Goal: Use online tool/utility: Utilize a website feature to perform a specific function

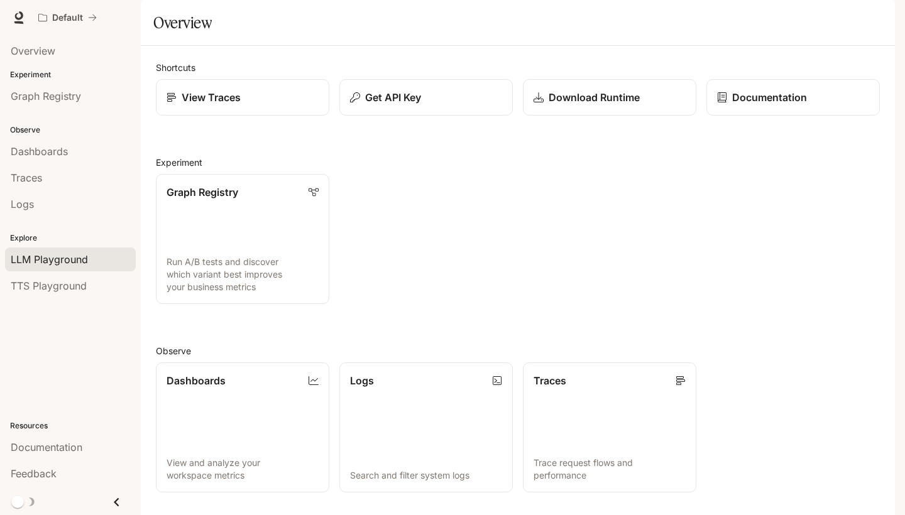
click at [43, 253] on span "LLM Playground" at bounding box center [49, 259] width 77 height 15
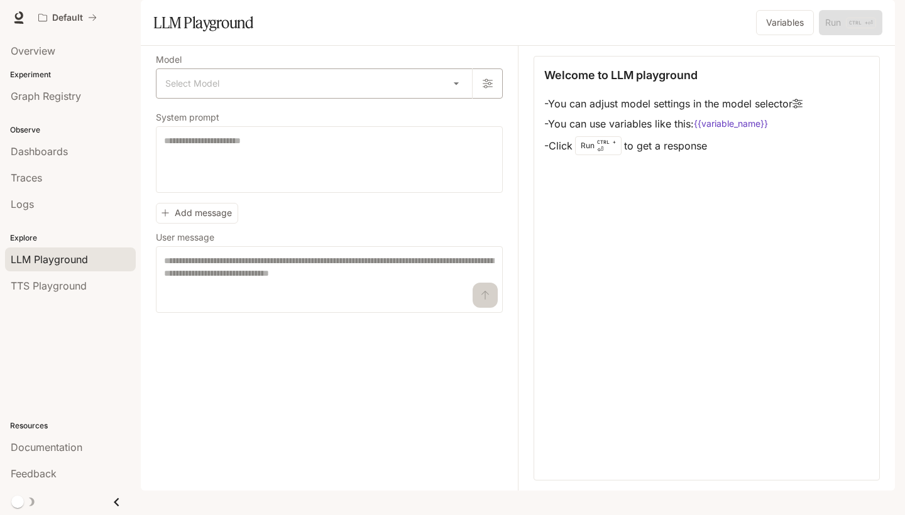
click at [455, 117] on body "Skip to main content Default Documentation Documentation Portal Overview Experi…" at bounding box center [452, 257] width 905 height 515
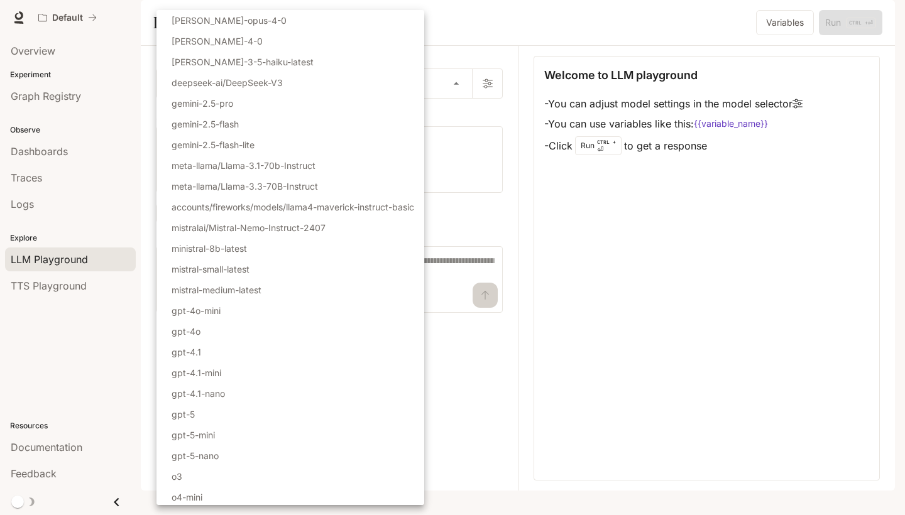
scroll to position [23, 0]
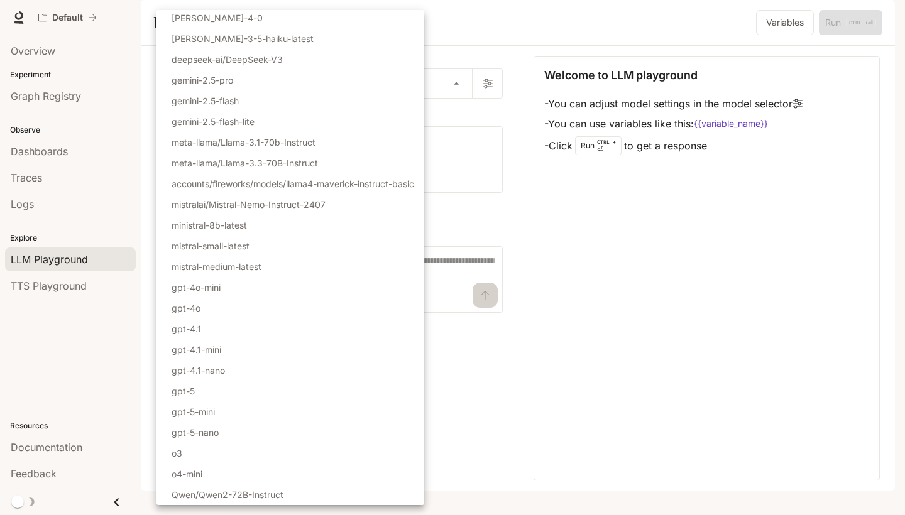
click at [591, 297] on div at bounding box center [452, 257] width 905 height 515
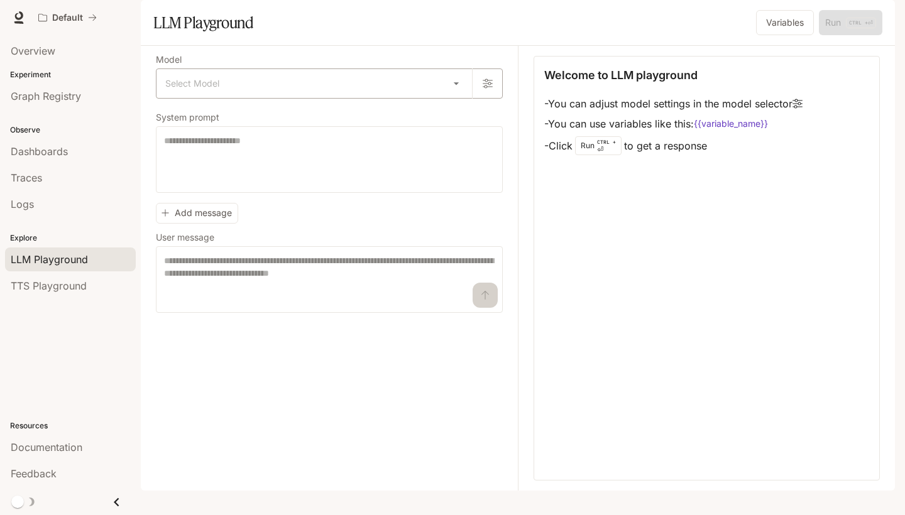
click at [452, 116] on body "Skip to main content Default Documentation Documentation Portal Overview Experi…" at bounding box center [452, 257] width 905 height 515
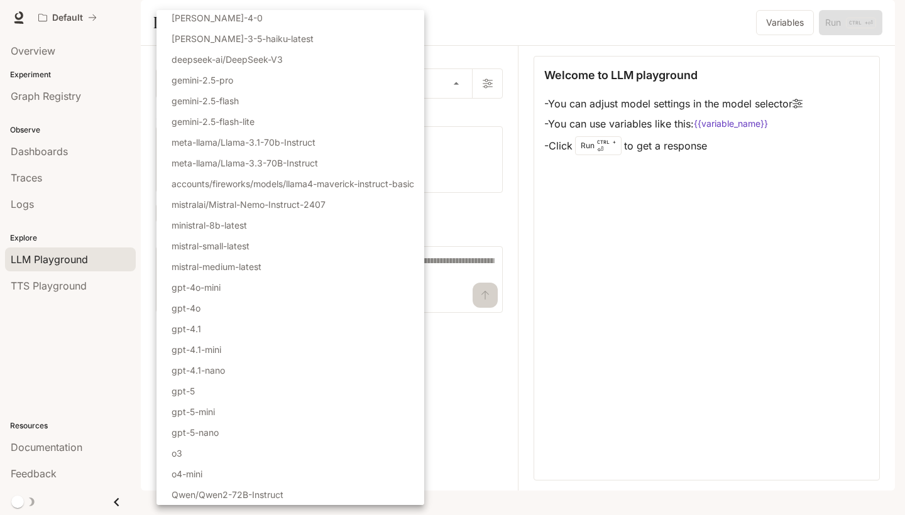
click at [654, 309] on div at bounding box center [452, 257] width 905 height 515
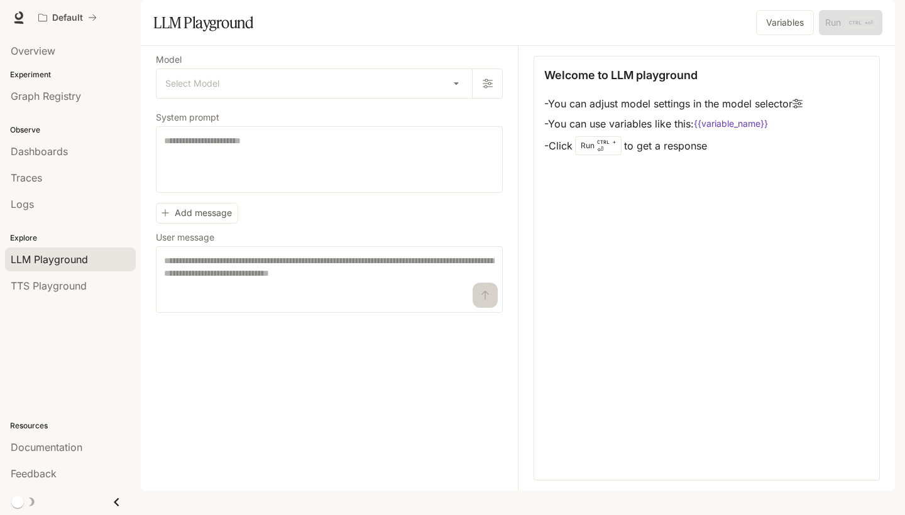
click at [324, 404] on div "Model Select Model ​ System prompt * ​ Add message User message * ​" at bounding box center [337, 268] width 362 height 445
click at [86, 278] on div "TTS Playground" at bounding box center [70, 285] width 119 height 15
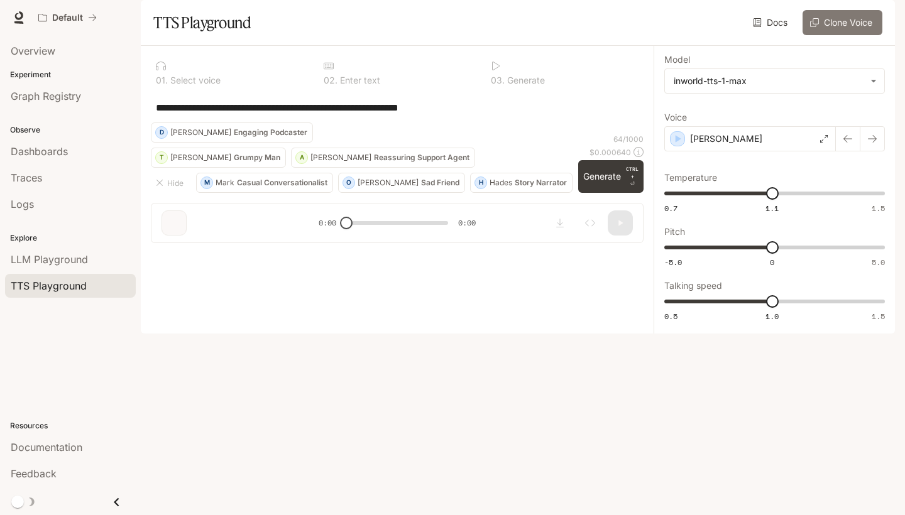
click at [820, 35] on button "Clone Voice" at bounding box center [843, 22] width 80 height 25
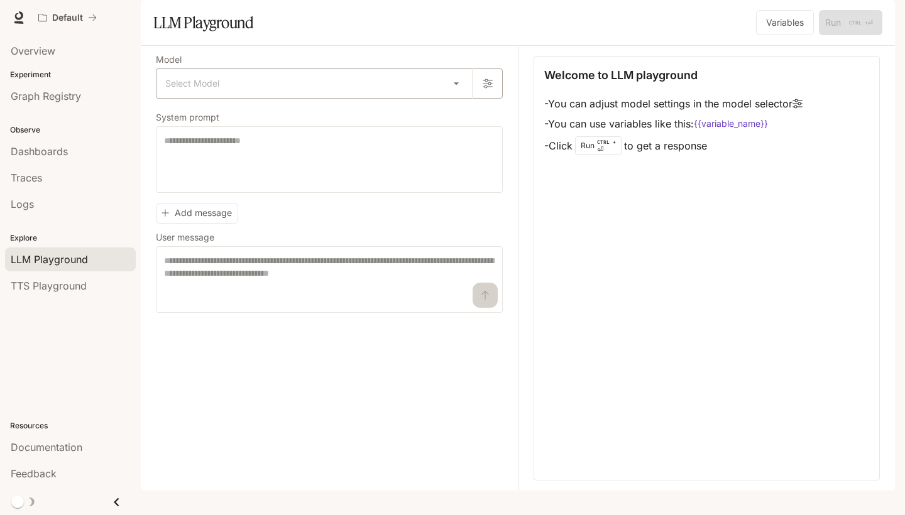
click at [318, 117] on body "Skip to main content Default Documentation Documentation Portal Overview Experi…" at bounding box center [452, 257] width 905 height 515
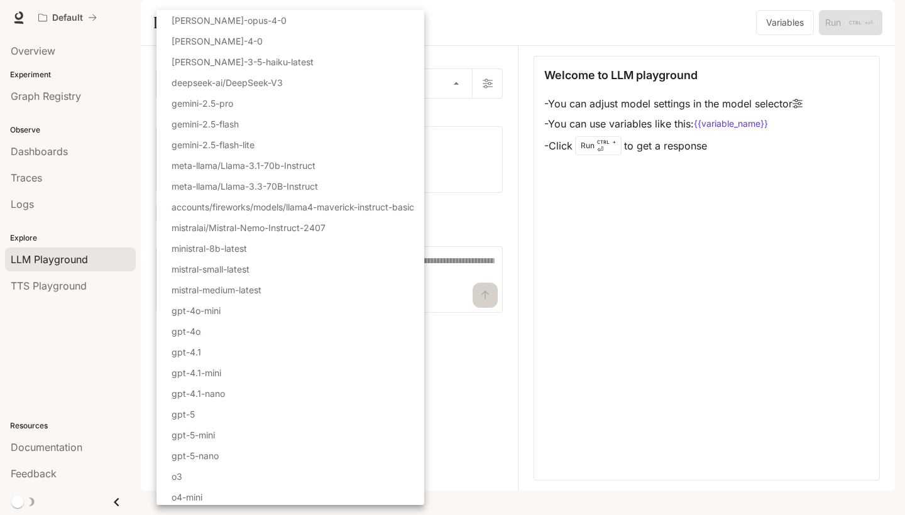
click at [82, 290] on div at bounding box center [452, 257] width 905 height 515
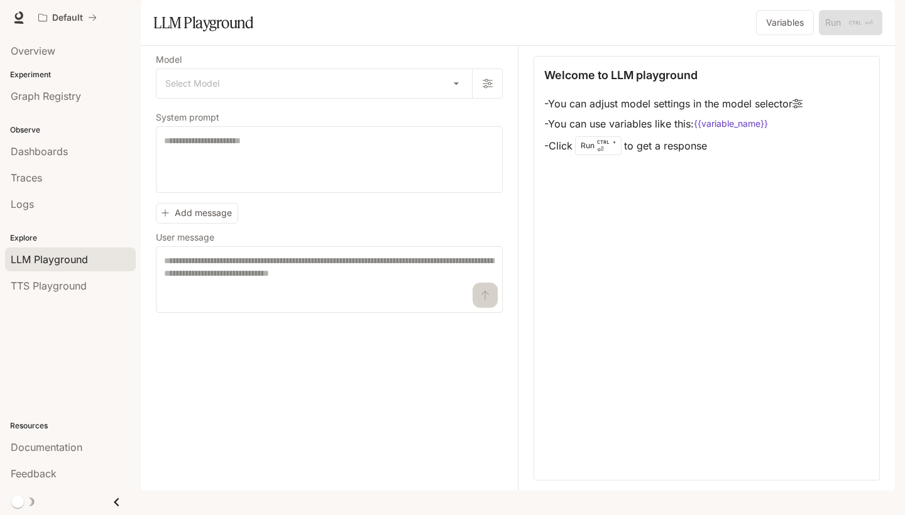
click at [84, 280] on div "Select Model [PERSON_NAME]-opus-4-0 [PERSON_NAME]-4-0 [PERSON_NAME]-3-5-haiku-l…" at bounding box center [452, 257] width 905 height 515
click at [84, 282] on span "TTS Playground" at bounding box center [49, 285] width 76 height 15
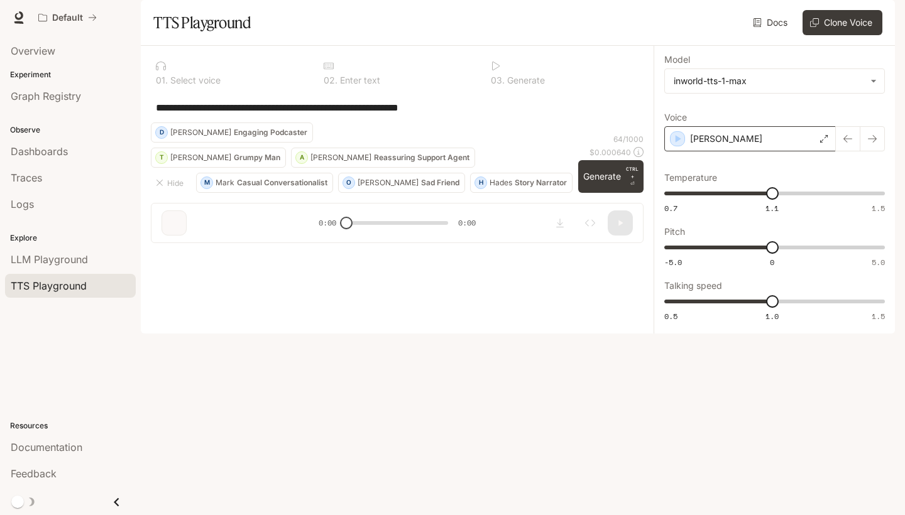
click at [828, 151] on div "[PERSON_NAME]" at bounding box center [750, 138] width 172 height 25
